Goal: Task Accomplishment & Management: Use online tool/utility

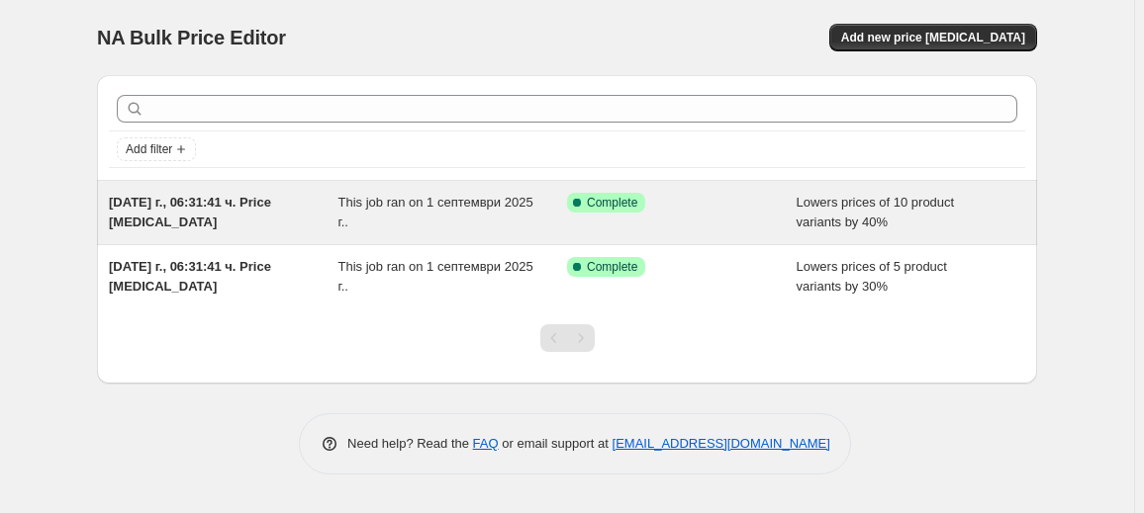
click at [324, 213] on div "[DATE] г., 06:31:41 ч. Price [MEDICAL_DATA]" at bounding box center [224, 213] width 230 height 40
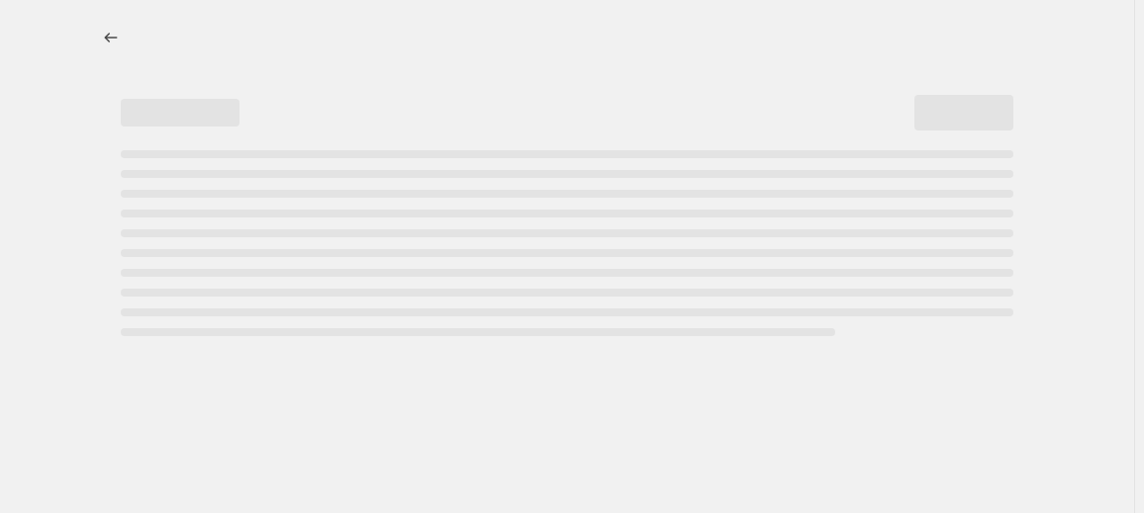
select select "percentage"
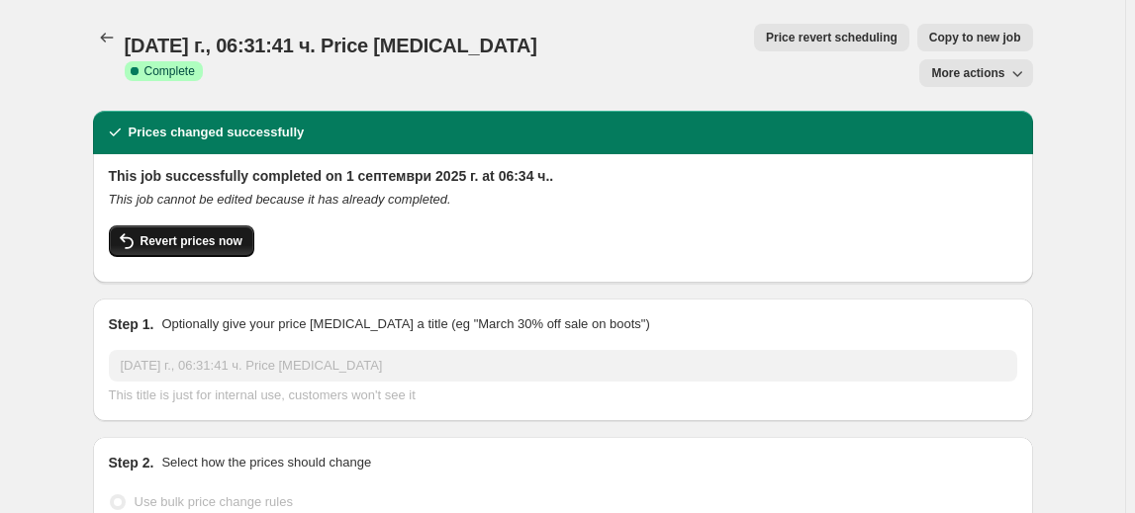
click at [167, 233] on span "Revert prices now" at bounding box center [191, 241] width 102 height 16
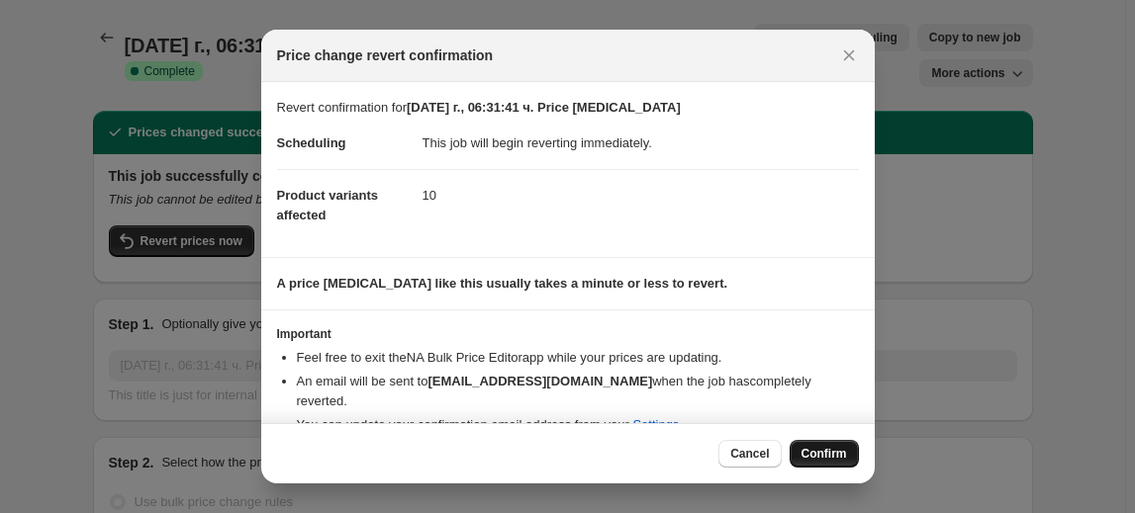
click at [814, 450] on span "Confirm" at bounding box center [824, 454] width 46 height 16
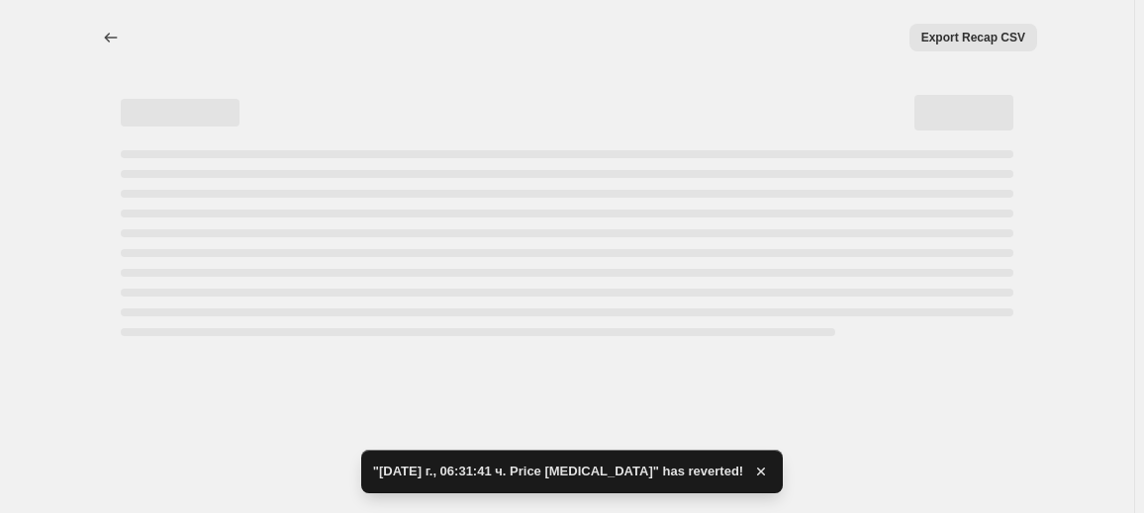
select select "percentage"
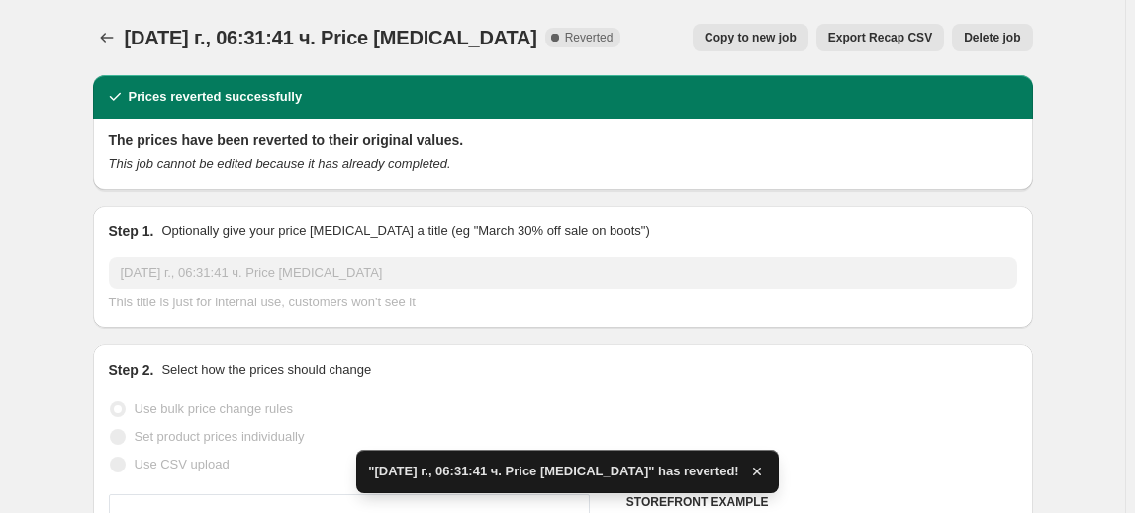
click at [1010, 34] on span "Delete job" at bounding box center [992, 38] width 56 height 16
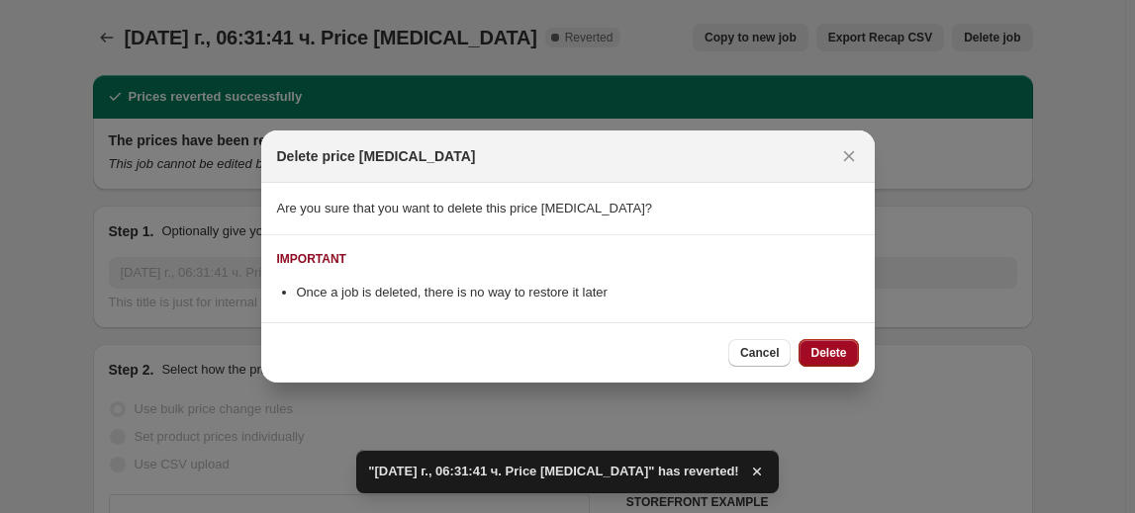
click at [833, 352] on span "Delete" at bounding box center [828, 353] width 36 height 16
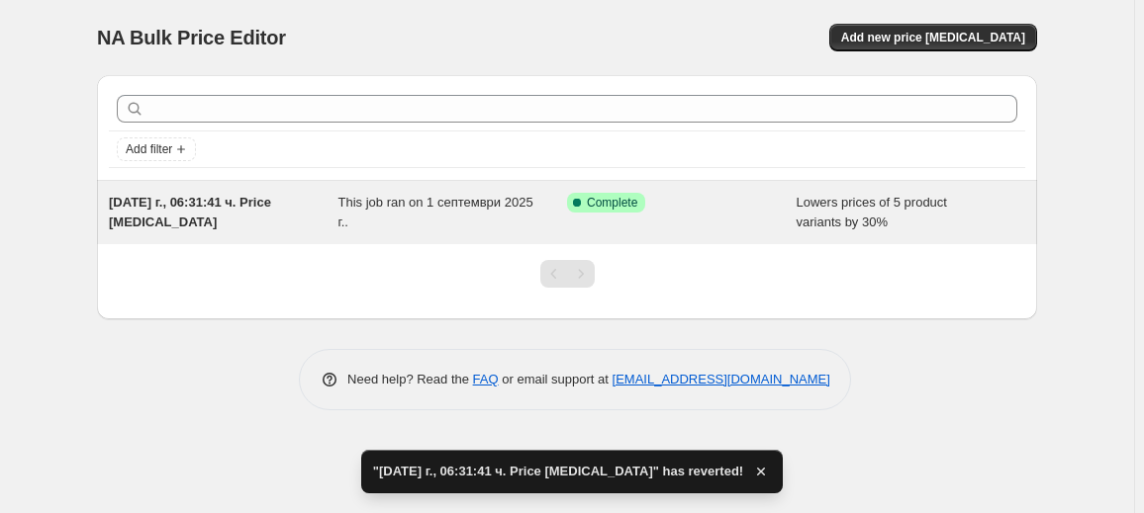
click at [687, 207] on div "Success Complete Complete" at bounding box center [667, 203] width 200 height 20
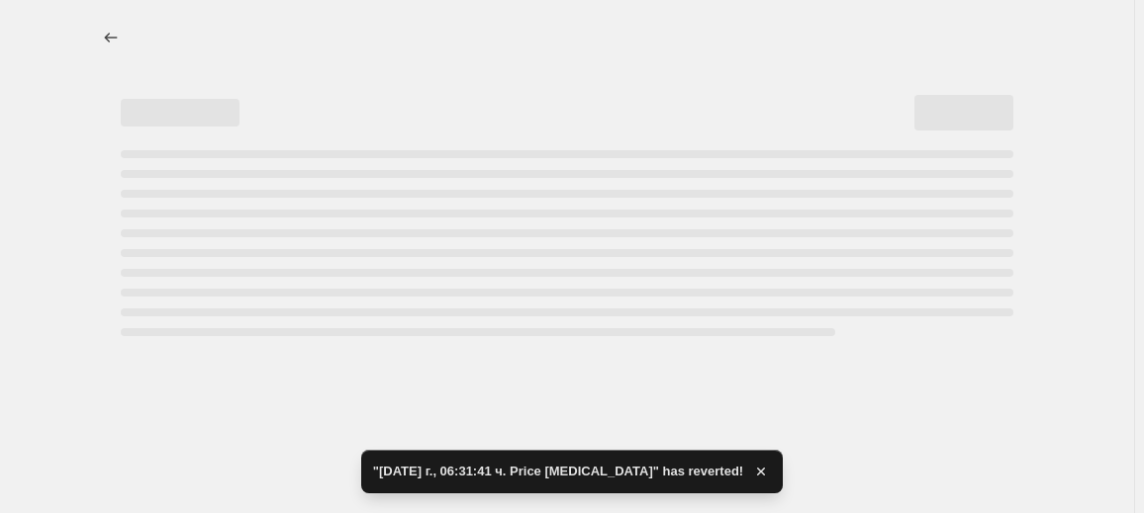
select select "percentage"
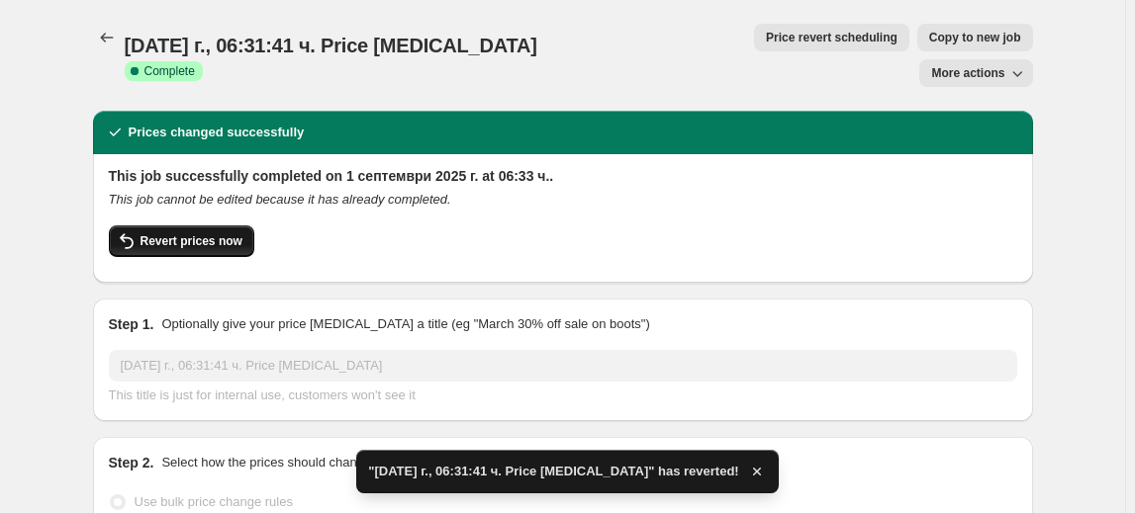
click at [219, 233] on span "Revert prices now" at bounding box center [191, 241] width 102 height 16
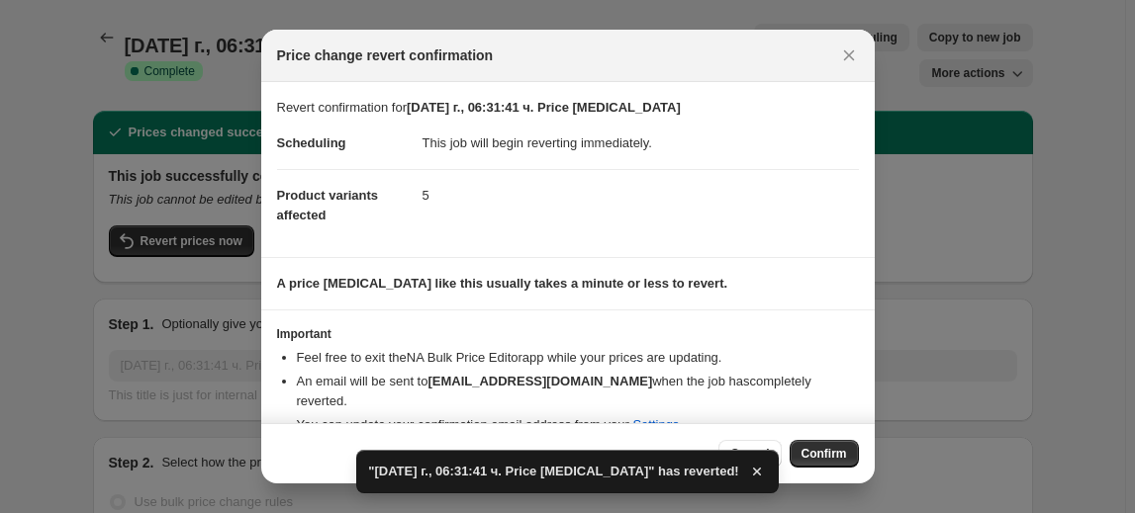
click at [820, 455] on span "Confirm" at bounding box center [824, 454] width 46 height 16
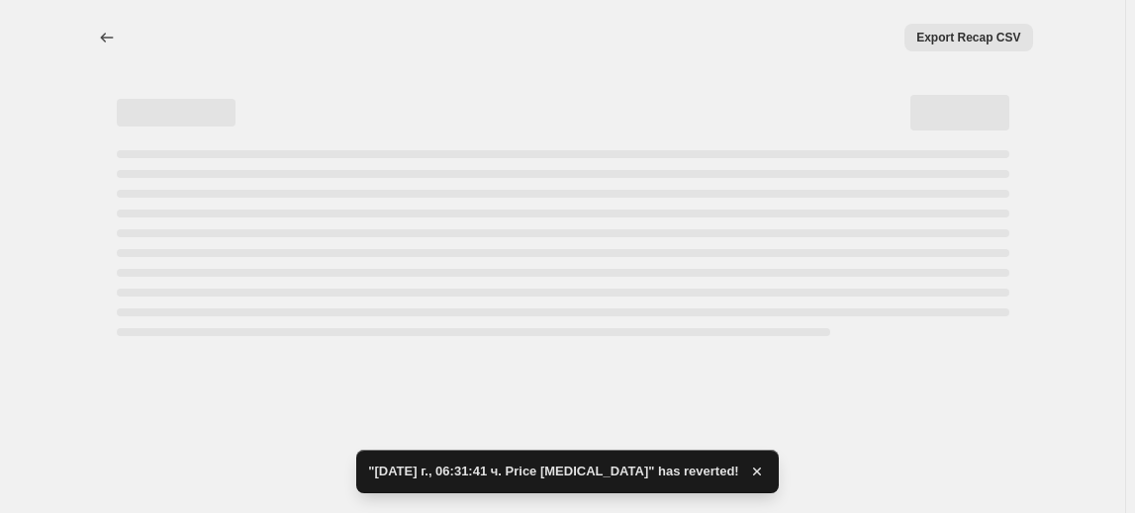
select select "percentage"
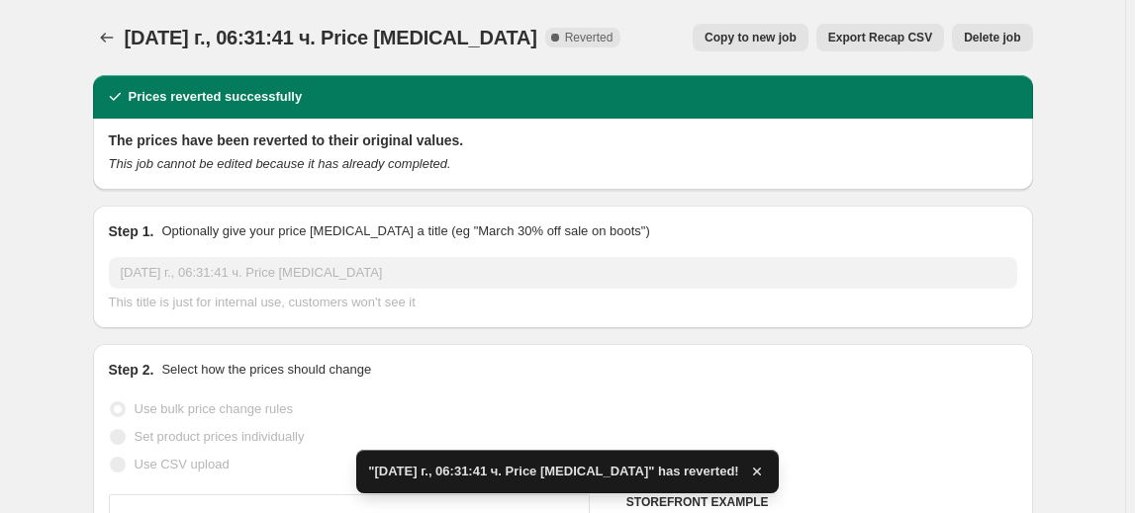
click at [1013, 42] on span "Delete job" at bounding box center [992, 38] width 56 height 16
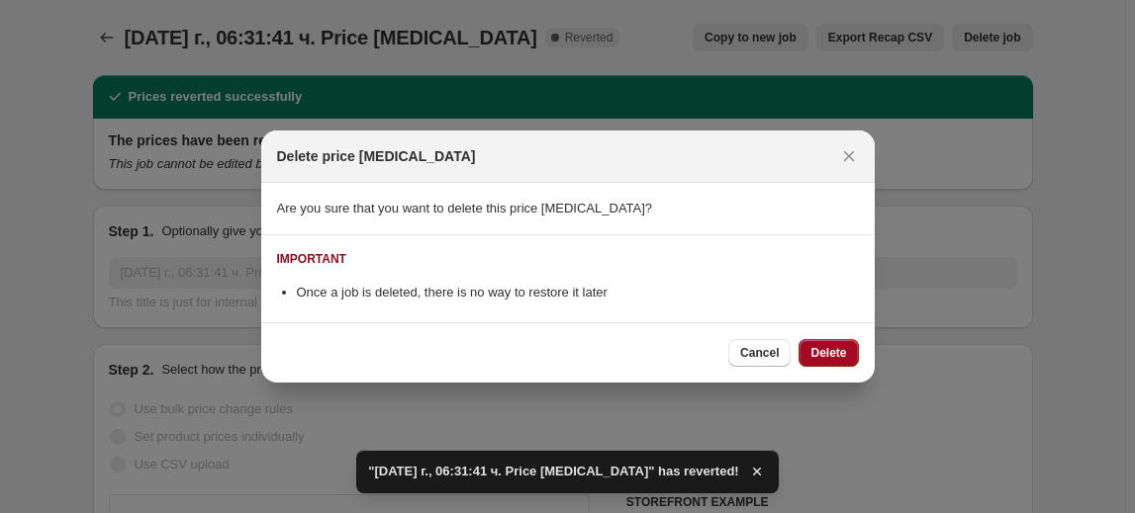
click at [823, 363] on button "Delete" at bounding box center [827, 353] width 59 height 28
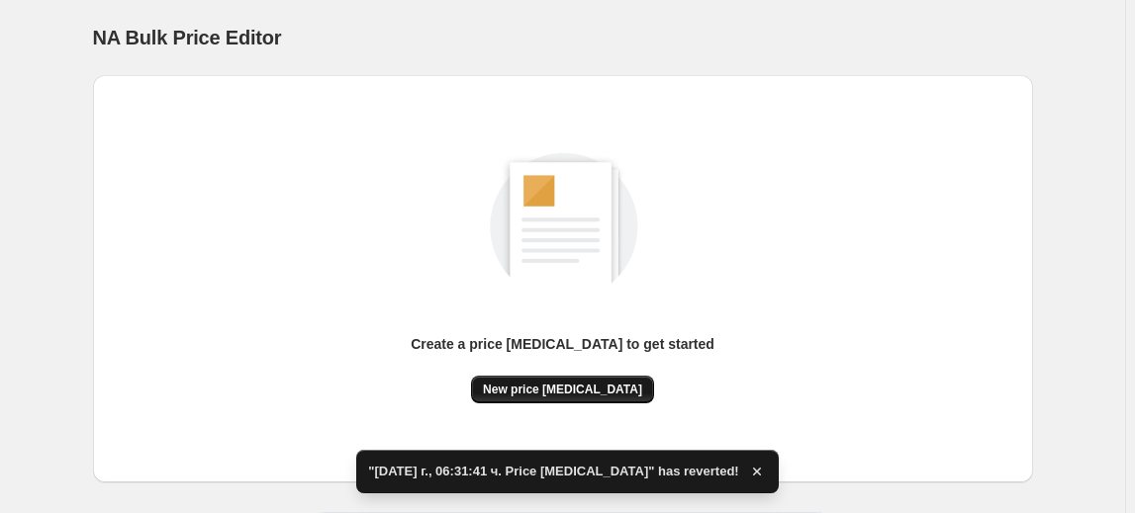
click at [553, 391] on span "New price change job" at bounding box center [562, 390] width 159 height 16
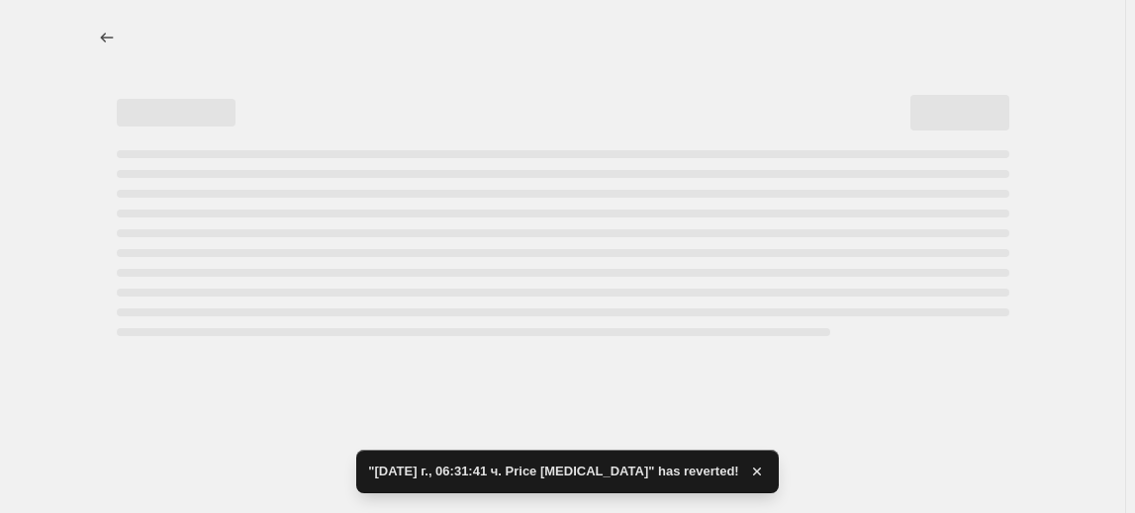
select select "percentage"
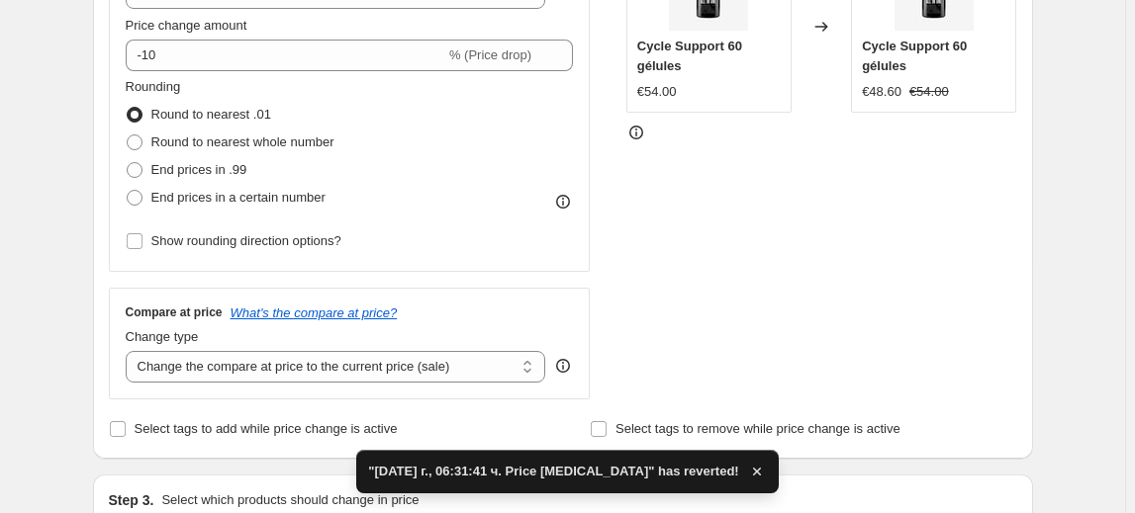
scroll to position [809, 0]
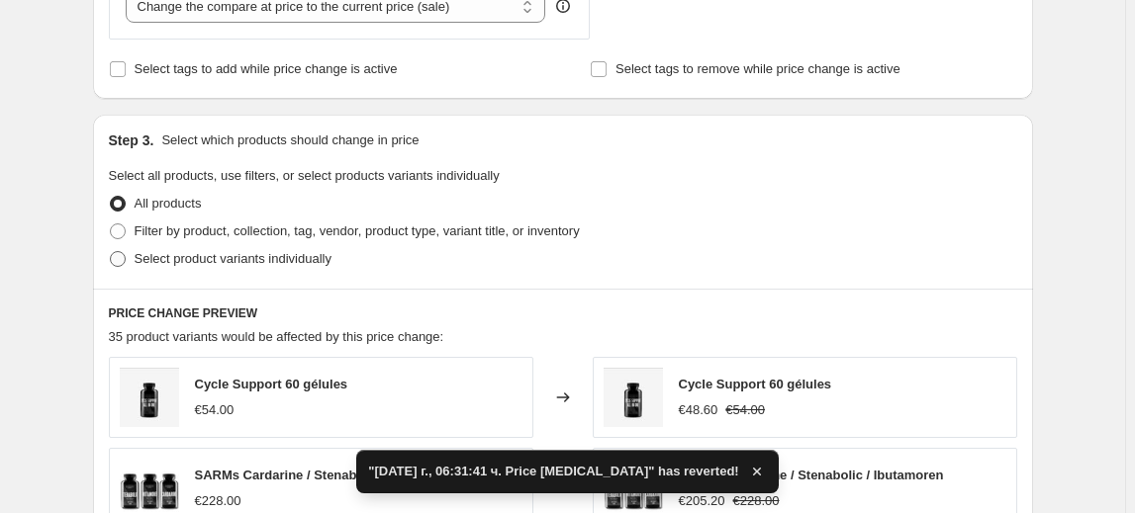
click at [230, 257] on span "Select product variants individually" at bounding box center [233, 258] width 197 height 15
click at [111, 252] on input "Select product variants individually" at bounding box center [110, 251] width 1 height 1
radio input "true"
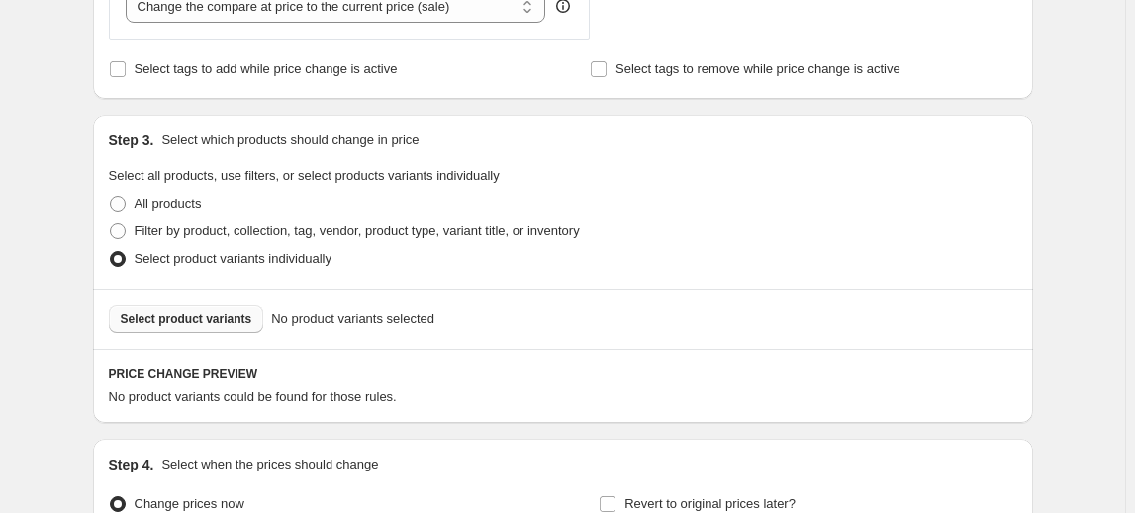
click at [176, 315] on span "Select product variants" at bounding box center [187, 320] width 132 height 16
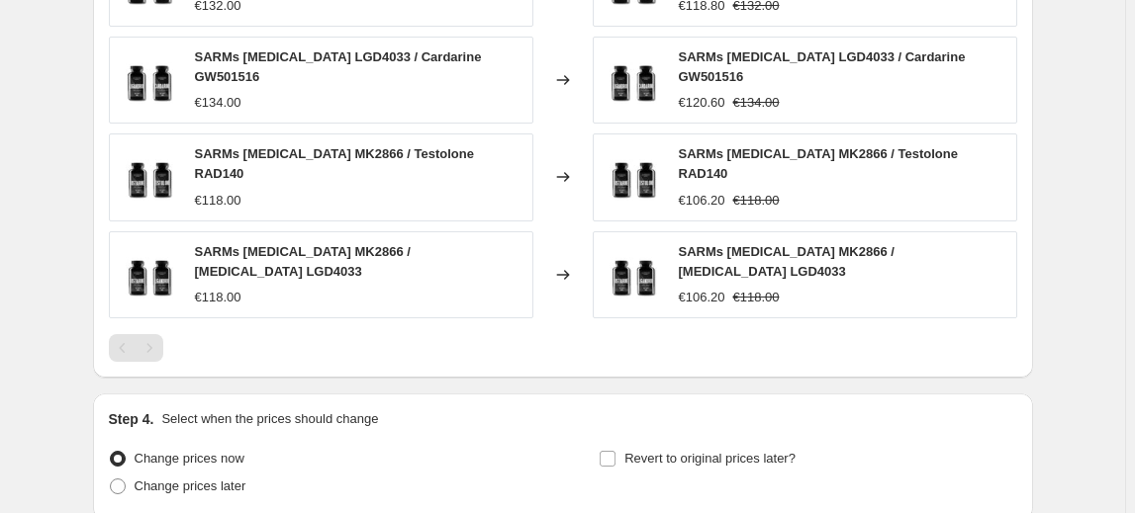
scroll to position [1520, 0]
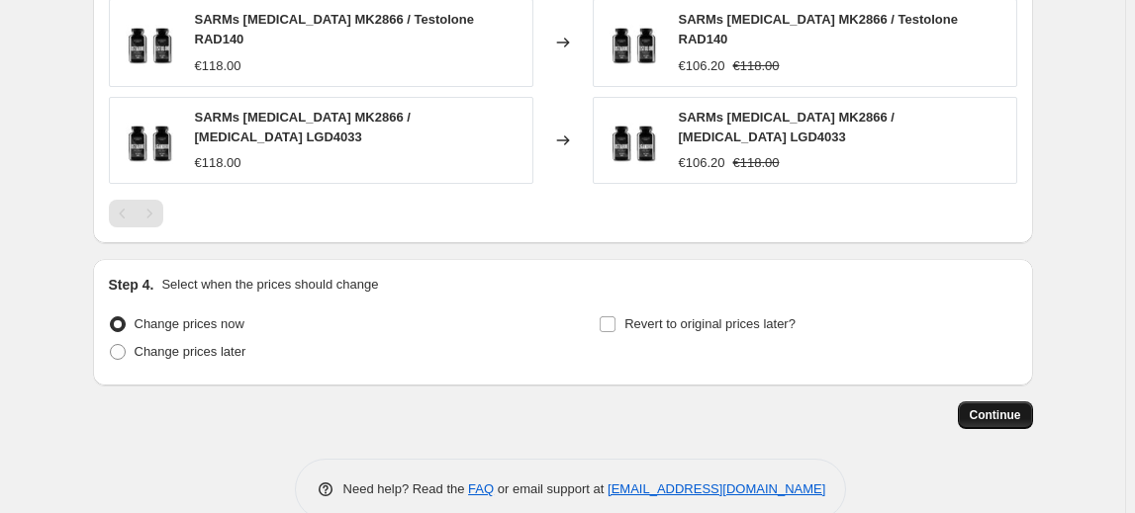
click at [1002, 408] on span "Continue" at bounding box center [994, 416] width 51 height 16
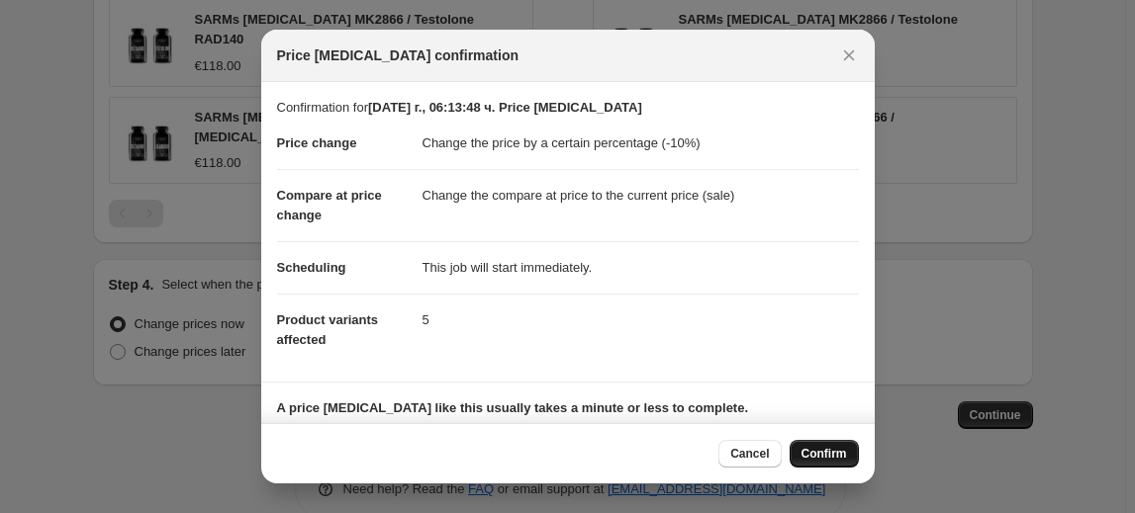
click at [841, 453] on span "Confirm" at bounding box center [824, 454] width 46 height 16
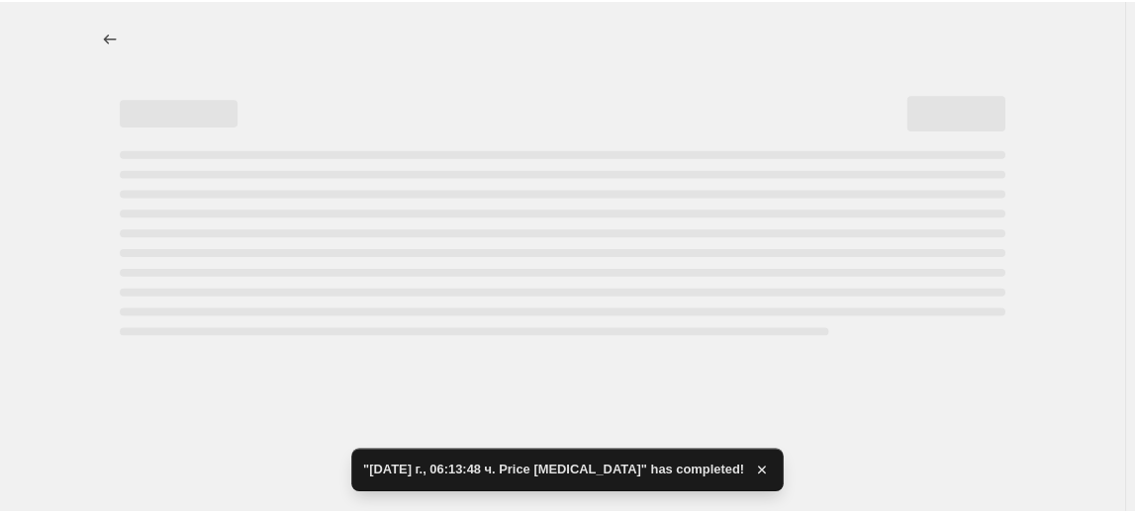
select select "percentage"
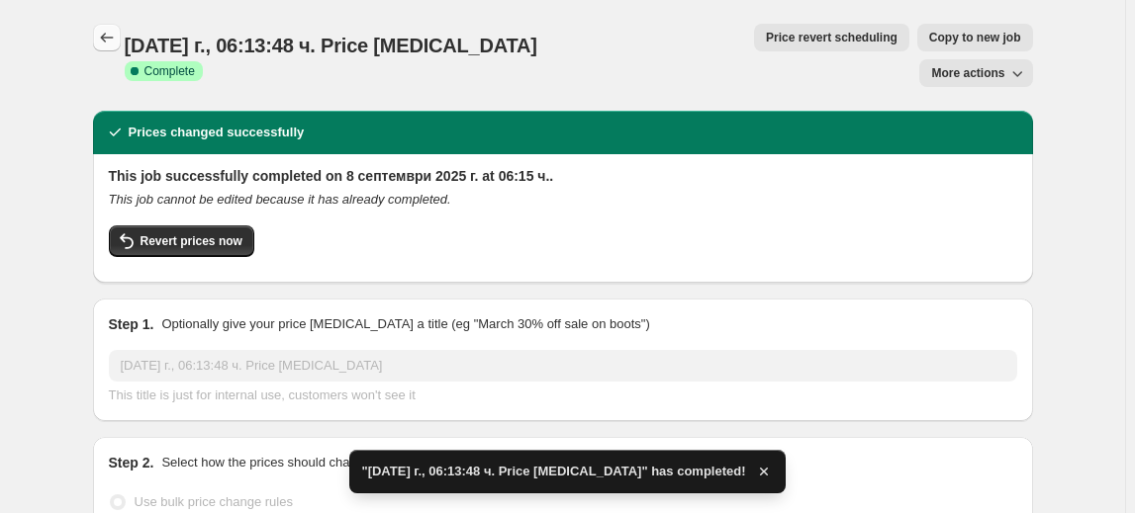
click at [116, 43] on icon "Price change jobs" at bounding box center [107, 38] width 20 height 20
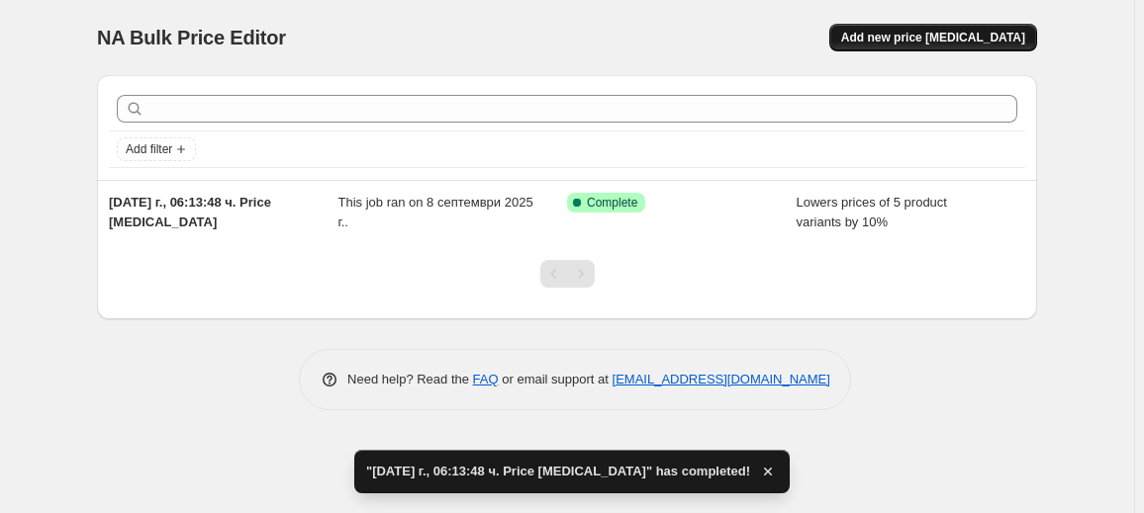
click at [927, 29] on button "Add new price change job" at bounding box center [933, 38] width 208 height 28
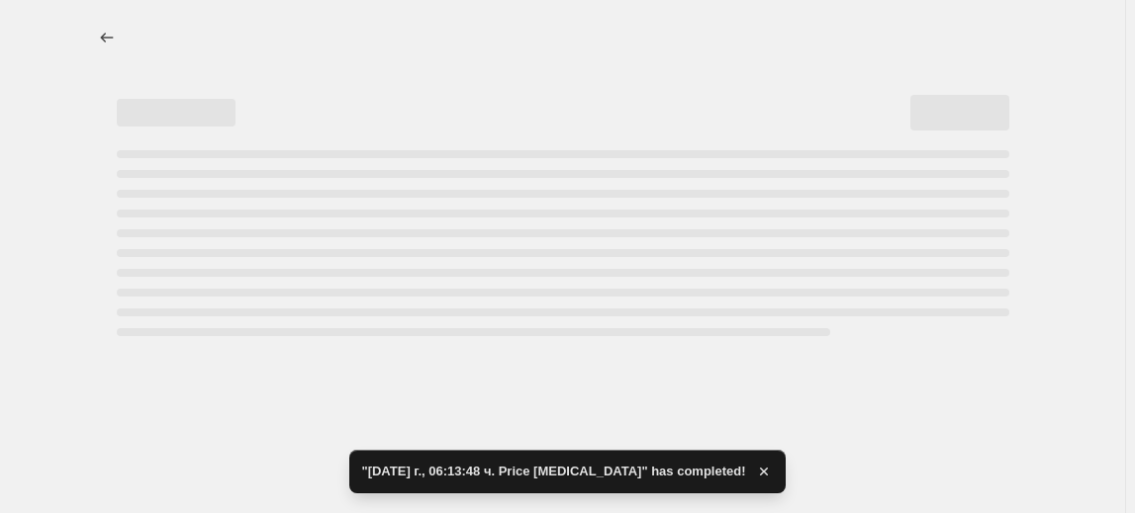
select select "percentage"
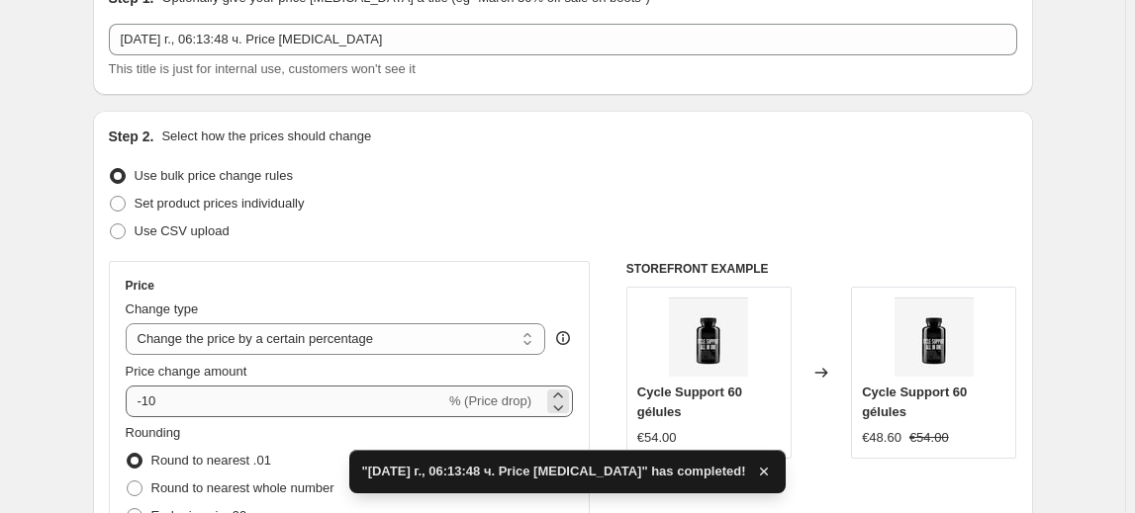
scroll to position [179, 0]
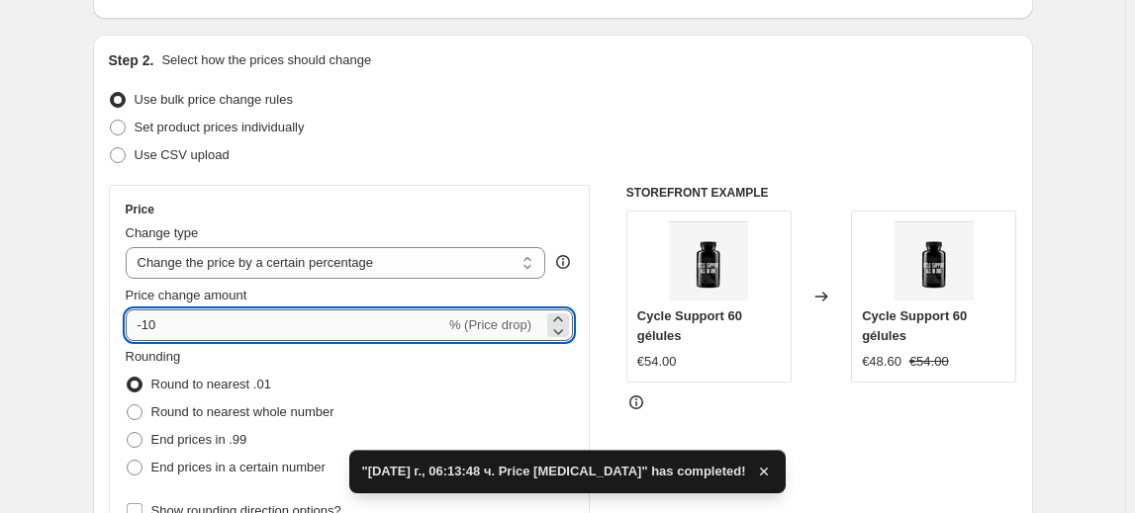
click at [150, 328] on input "-10" at bounding box center [286, 326] width 320 height 32
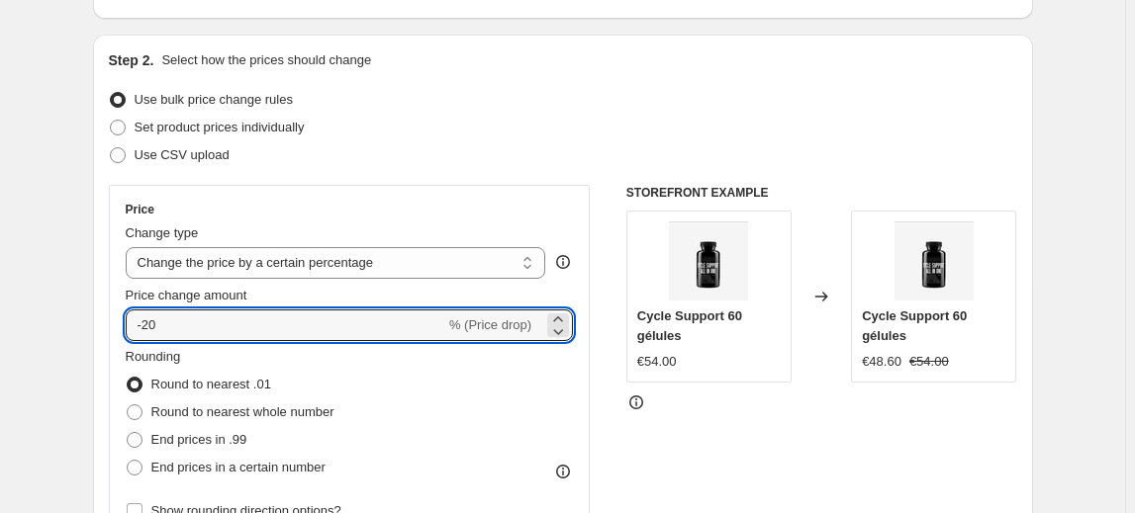
type input "-20"
click at [250, 355] on fieldset "Rounding Round to nearest .01 Round to nearest whole number End prices in .99 E…" at bounding box center [230, 414] width 209 height 135
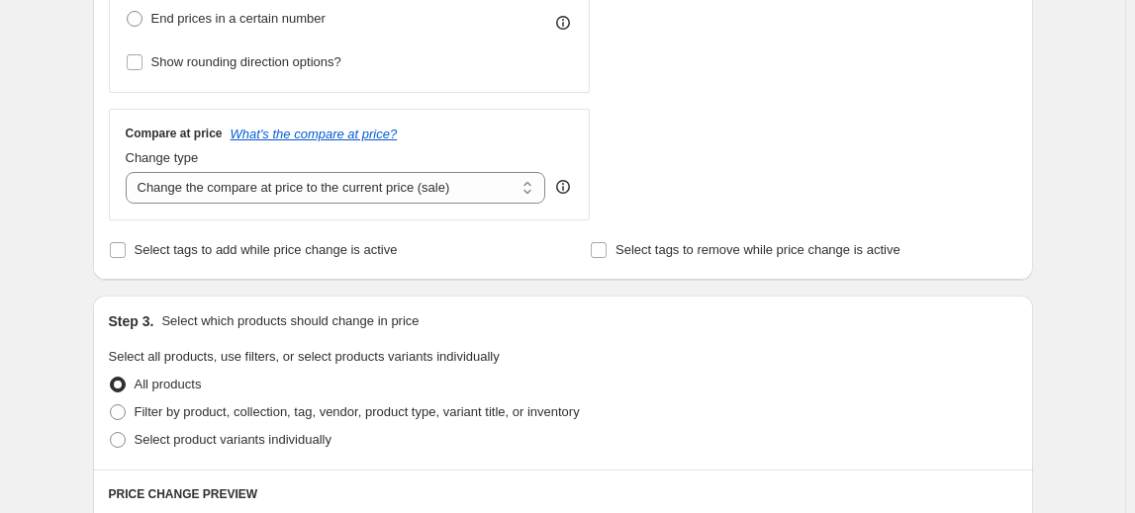
scroll to position [629, 0]
click at [226, 431] on span "Select product variants individually" at bounding box center [233, 438] width 197 height 15
click at [111, 431] on input "Select product variants individually" at bounding box center [110, 431] width 1 height 1
radio input "true"
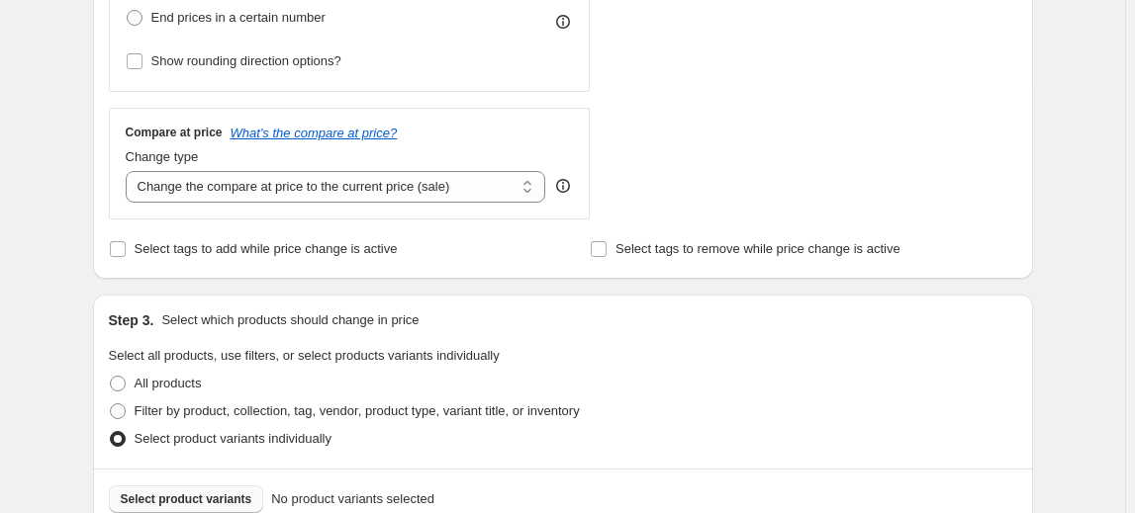
click at [235, 501] on span "Select product variants" at bounding box center [187, 500] width 132 height 16
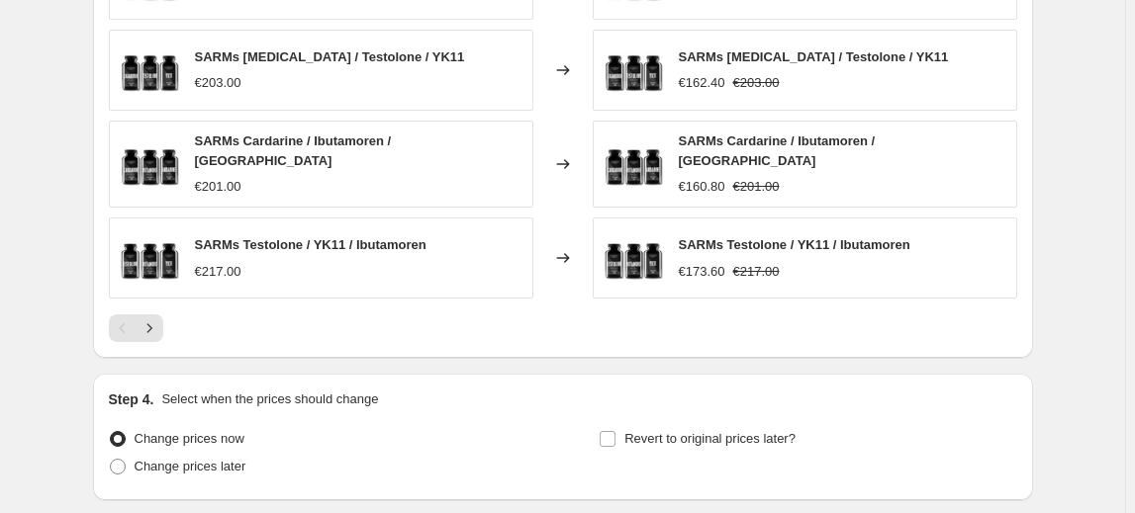
scroll to position [1438, 0]
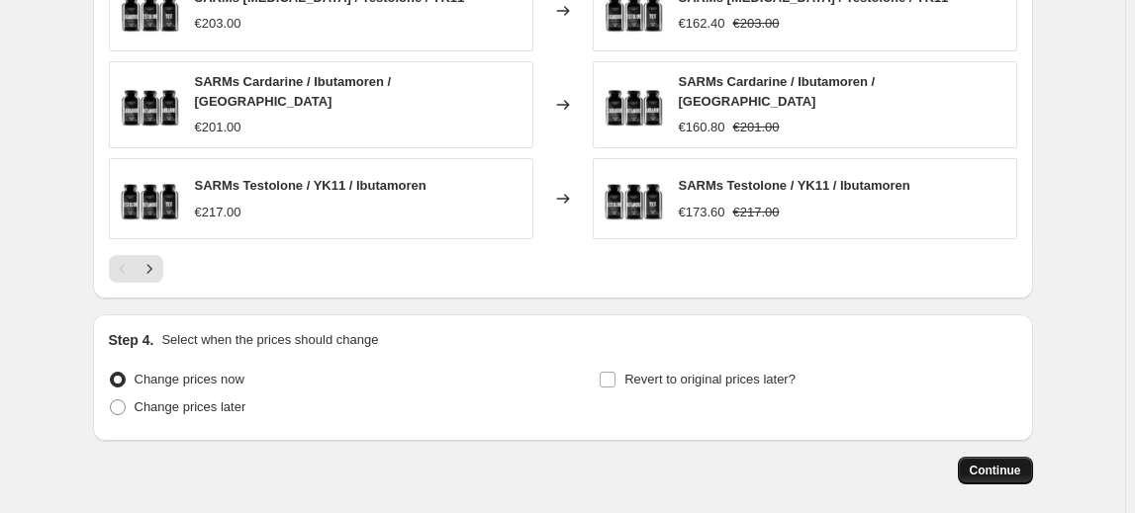
click at [1014, 465] on span "Continue" at bounding box center [994, 471] width 51 height 16
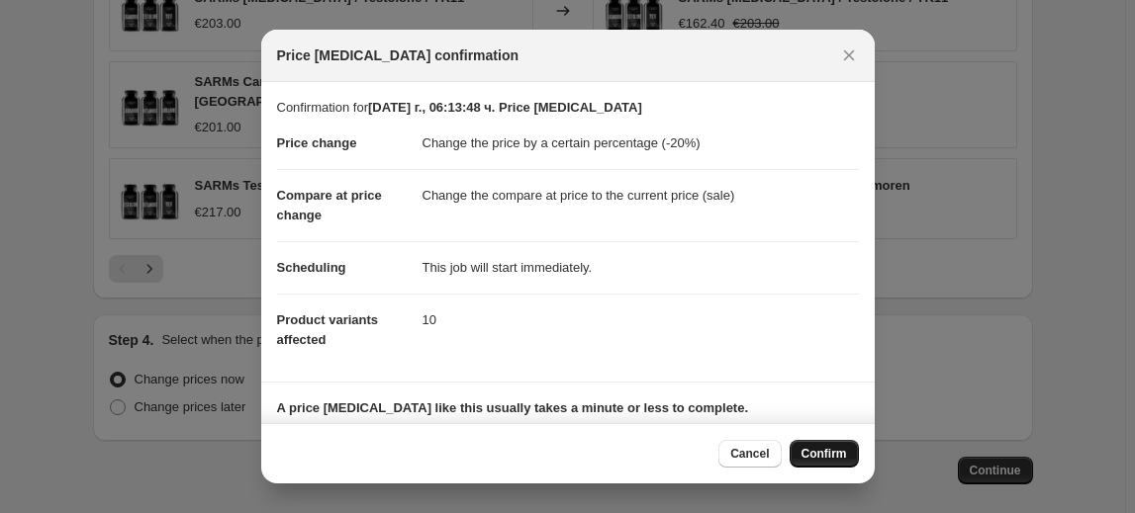
click at [811, 459] on span "Confirm" at bounding box center [824, 454] width 46 height 16
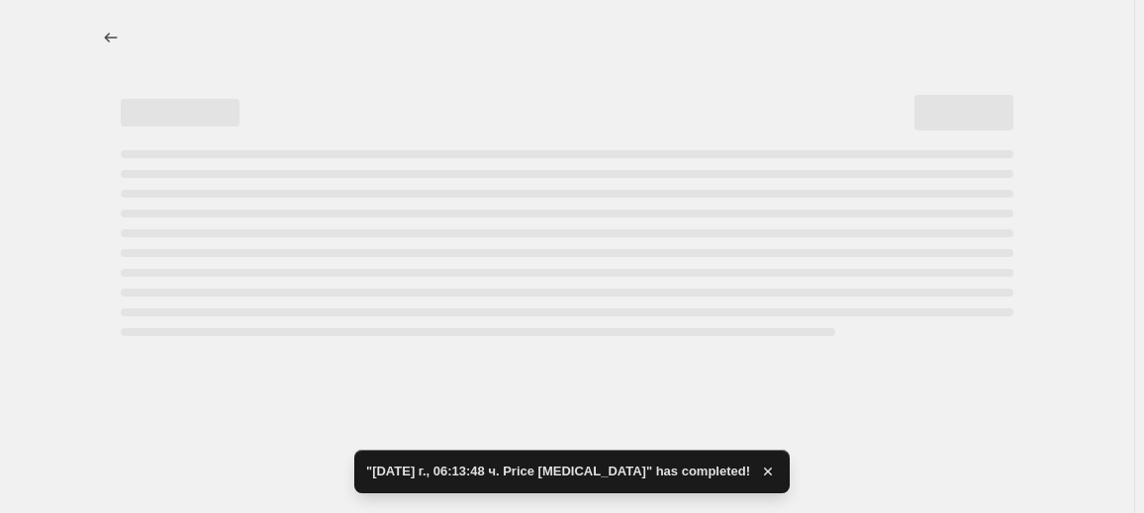
select select "percentage"
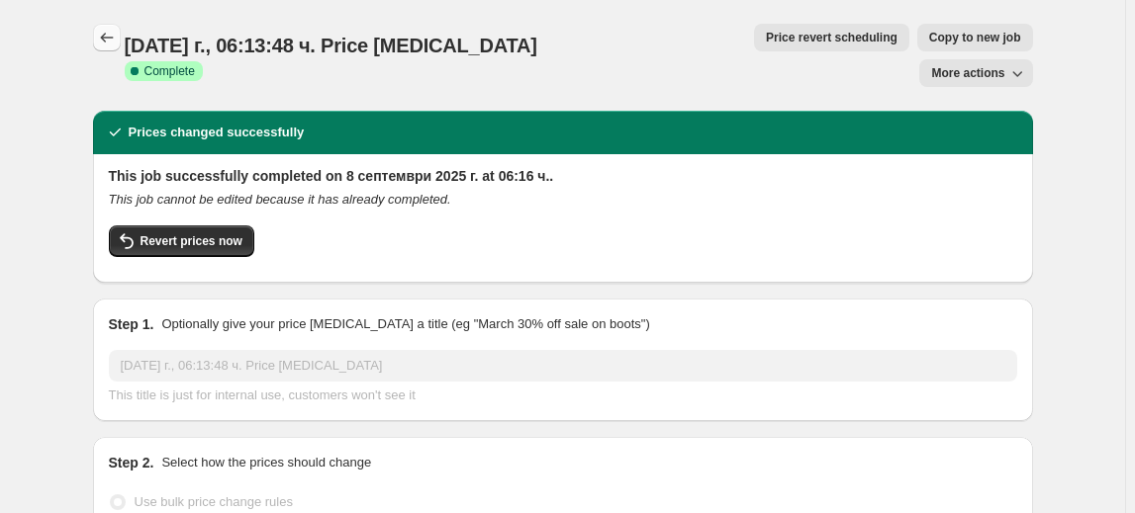
click at [116, 36] on icon "Price change jobs" at bounding box center [107, 38] width 20 height 20
